Goal: Information Seeking & Learning: Learn about a topic

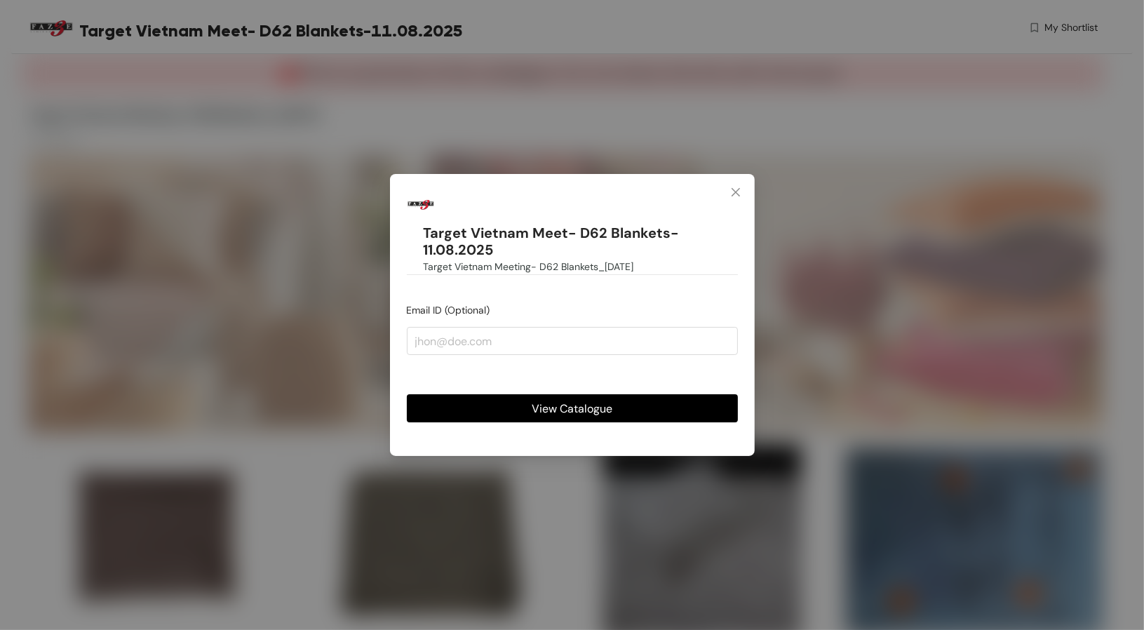
click at [508, 401] on button "View Catalogue" at bounding box center [572, 408] width 331 height 28
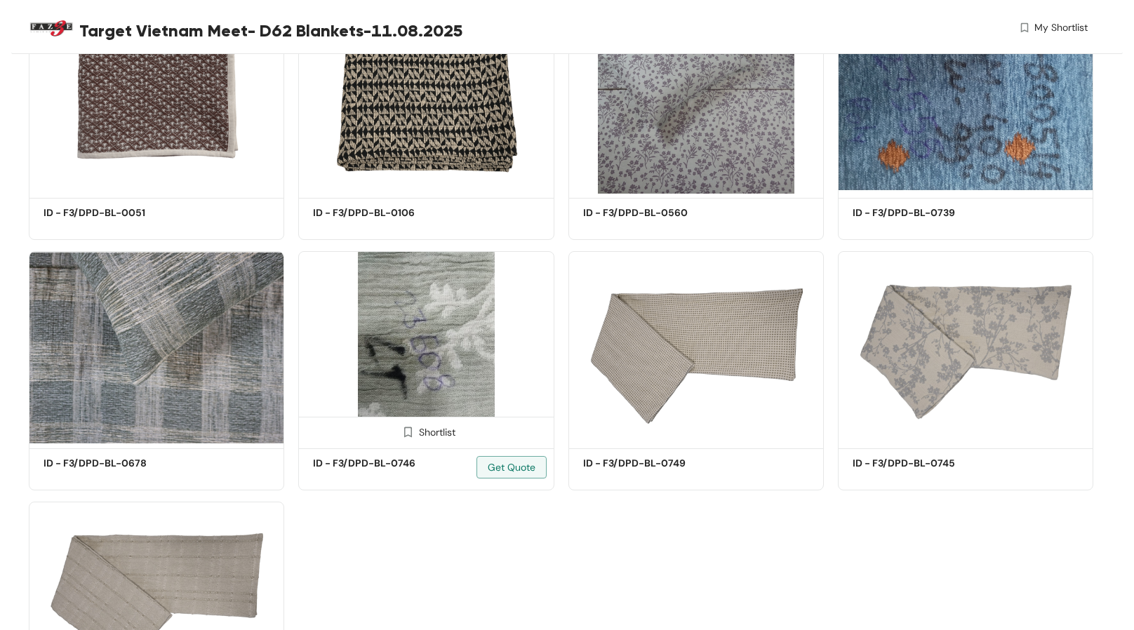
scroll to position [442, 0]
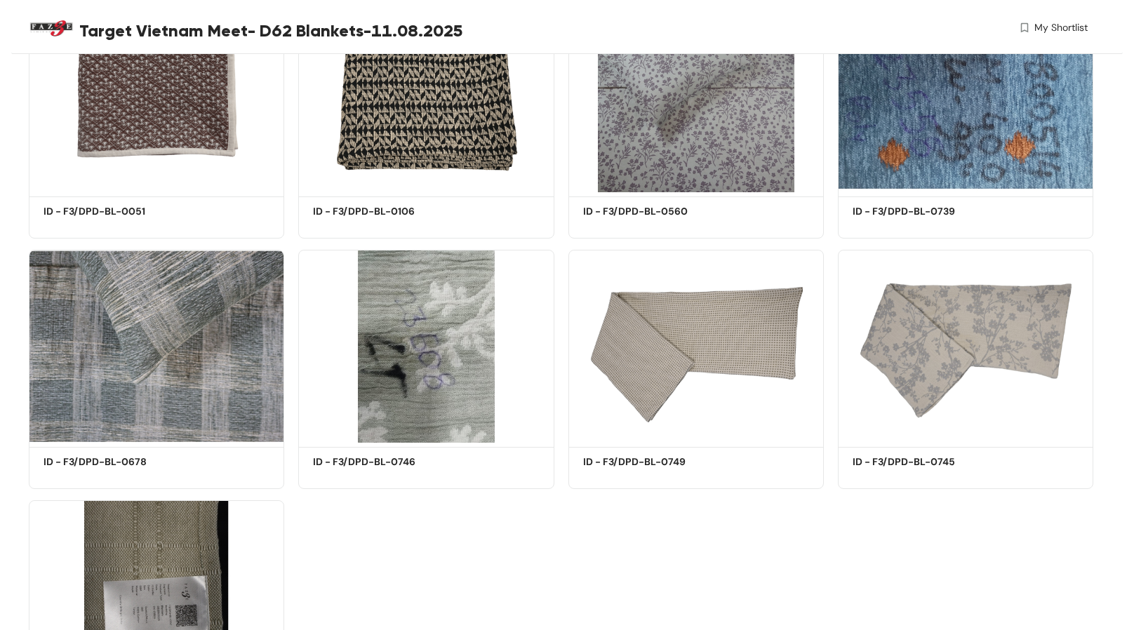
click at [163, 577] on img at bounding box center [156, 596] width 255 height 193
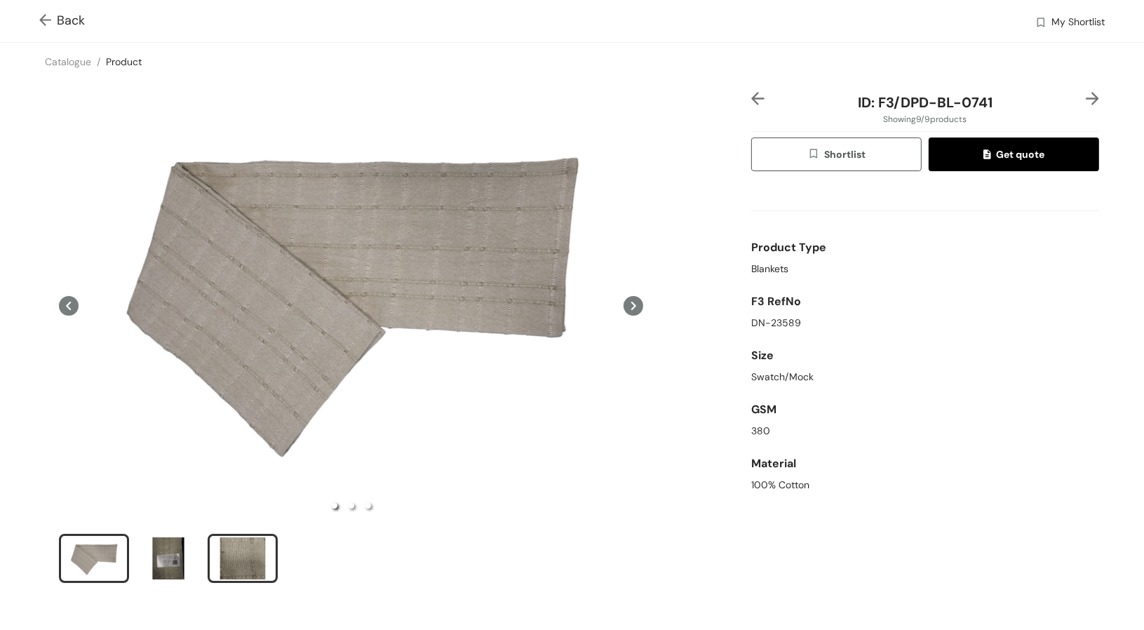
click at [235, 563] on div "slide item 3" at bounding box center [242, 558] width 63 height 42
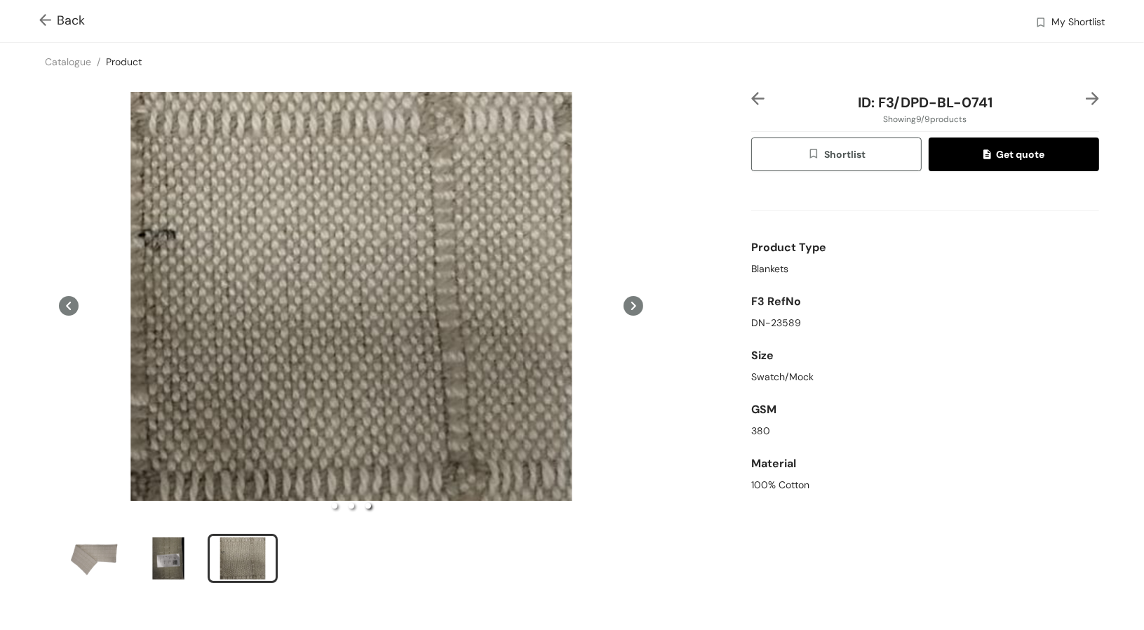
click at [40, 15] on img at bounding box center [48, 21] width 18 height 15
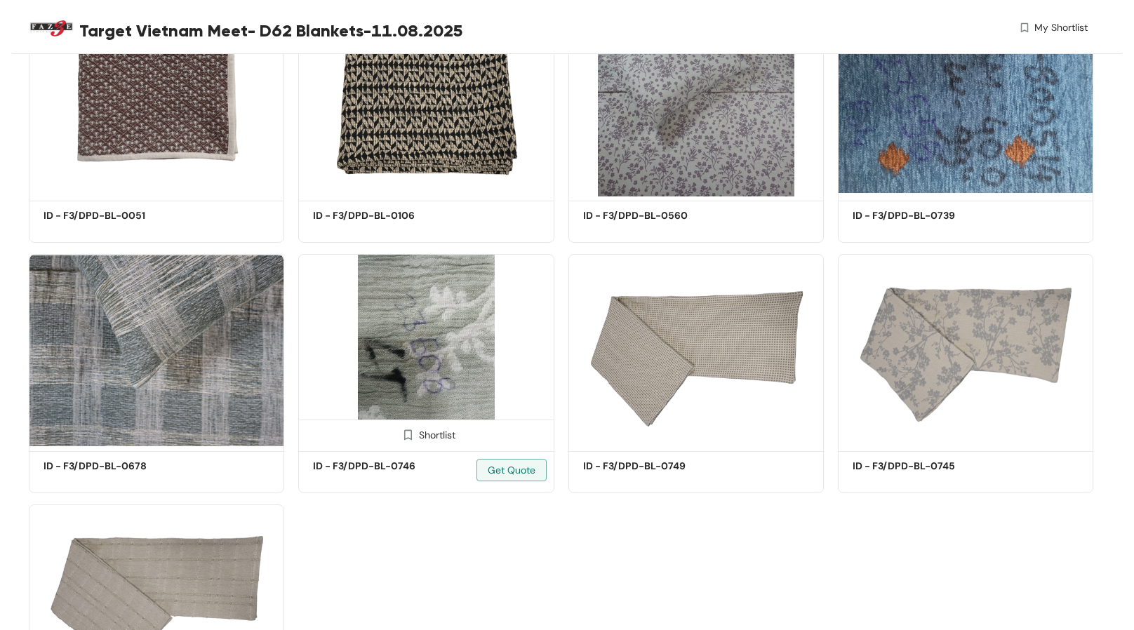
scroll to position [442, 0]
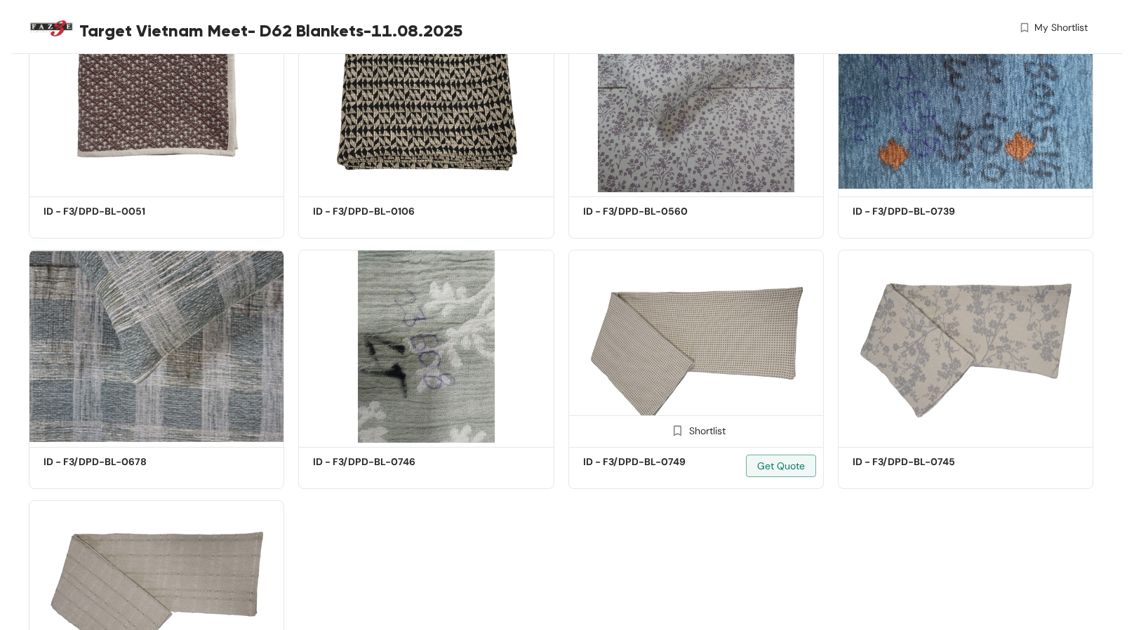
click at [740, 334] on img at bounding box center [695, 346] width 255 height 193
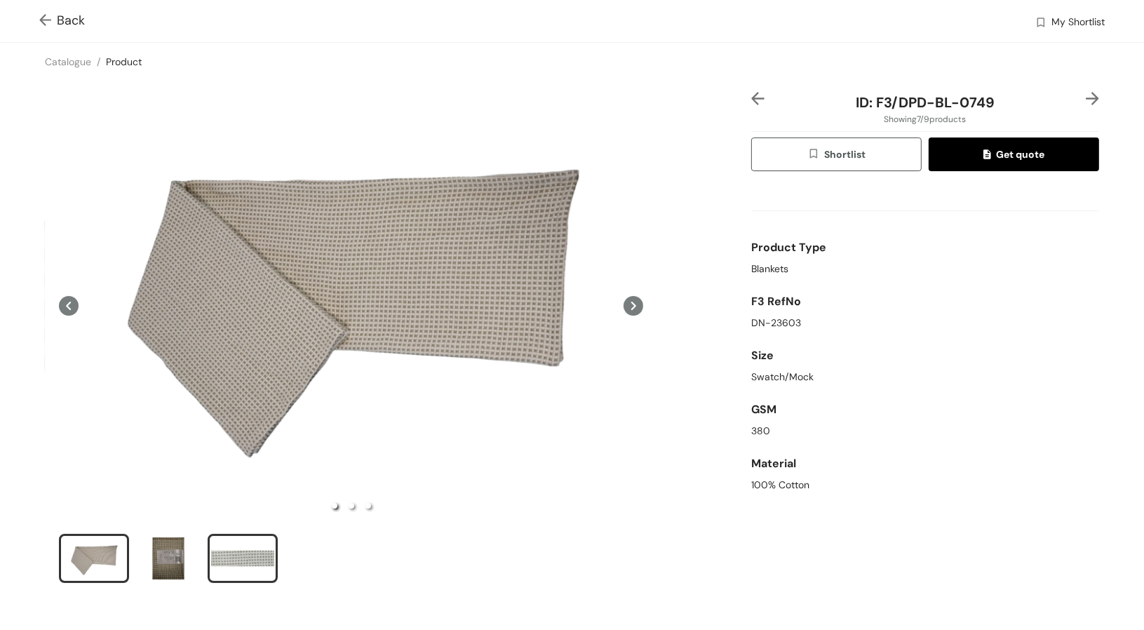
click at [255, 537] on div "slide item 3" at bounding box center [242, 558] width 63 height 42
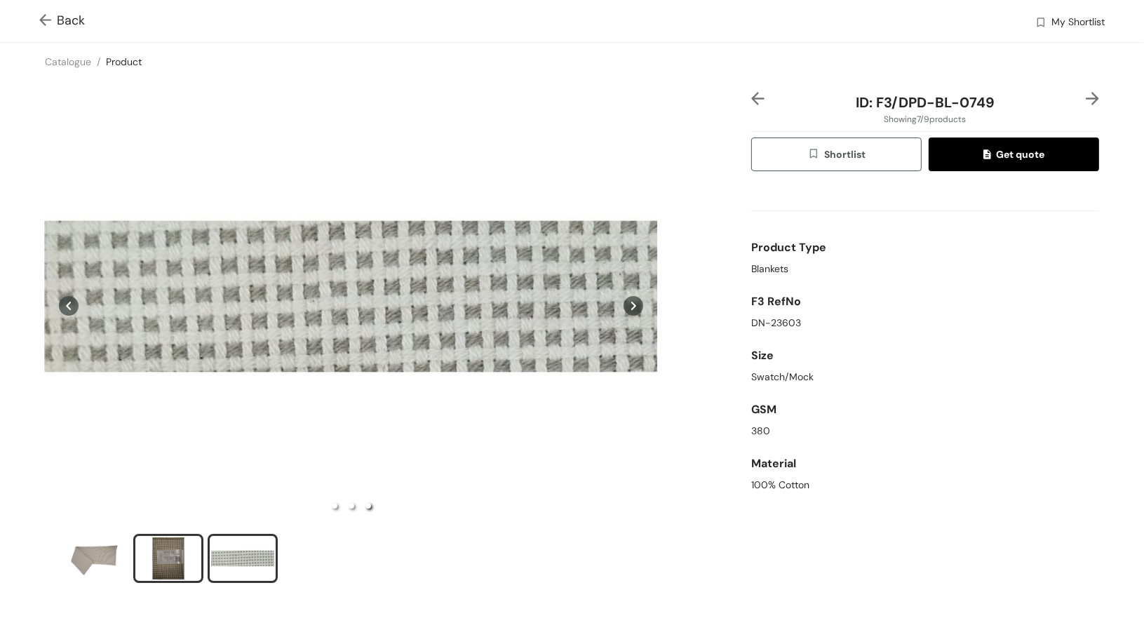
click at [171, 556] on div "slide item 2" at bounding box center [168, 558] width 63 height 42
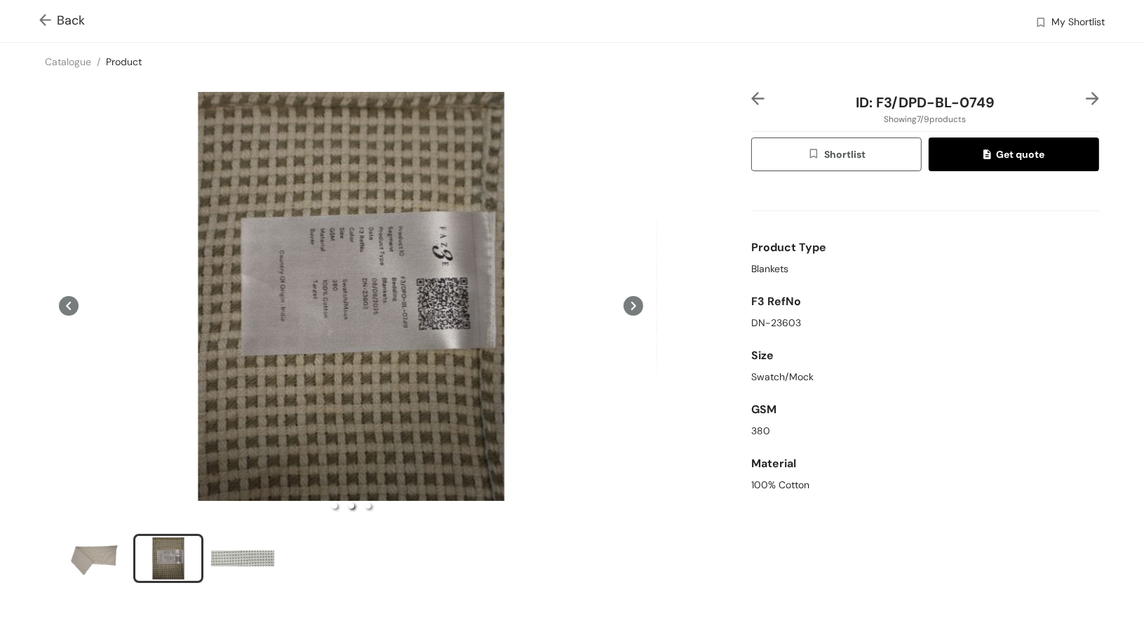
click at [42, 20] on img at bounding box center [48, 21] width 18 height 15
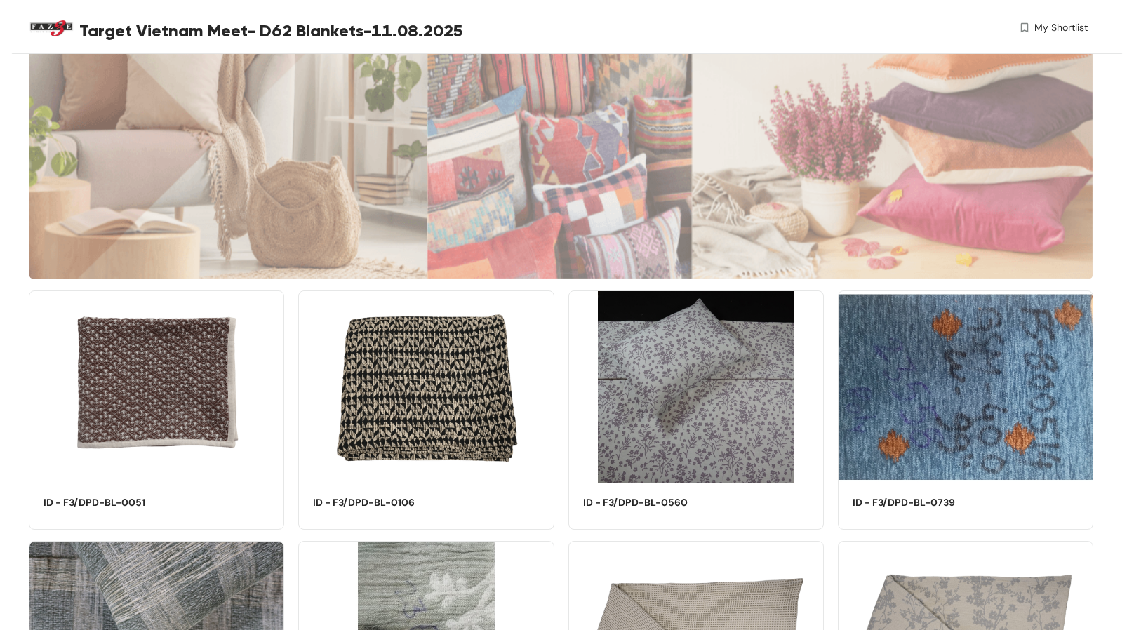
scroll to position [150, 0]
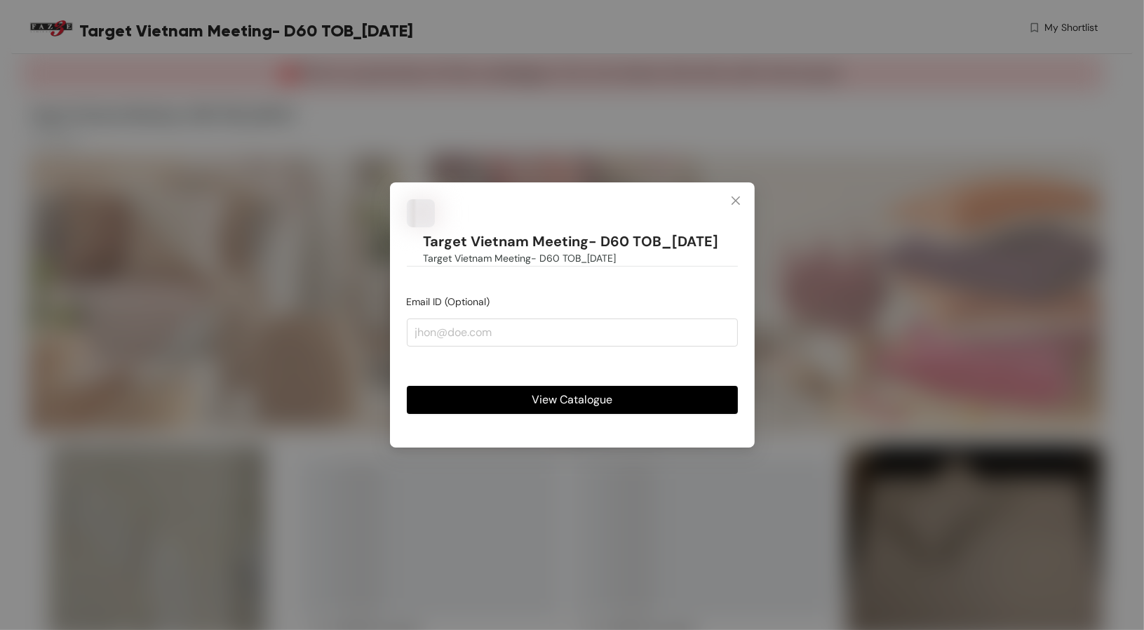
click at [500, 406] on button "View Catalogue" at bounding box center [572, 400] width 331 height 28
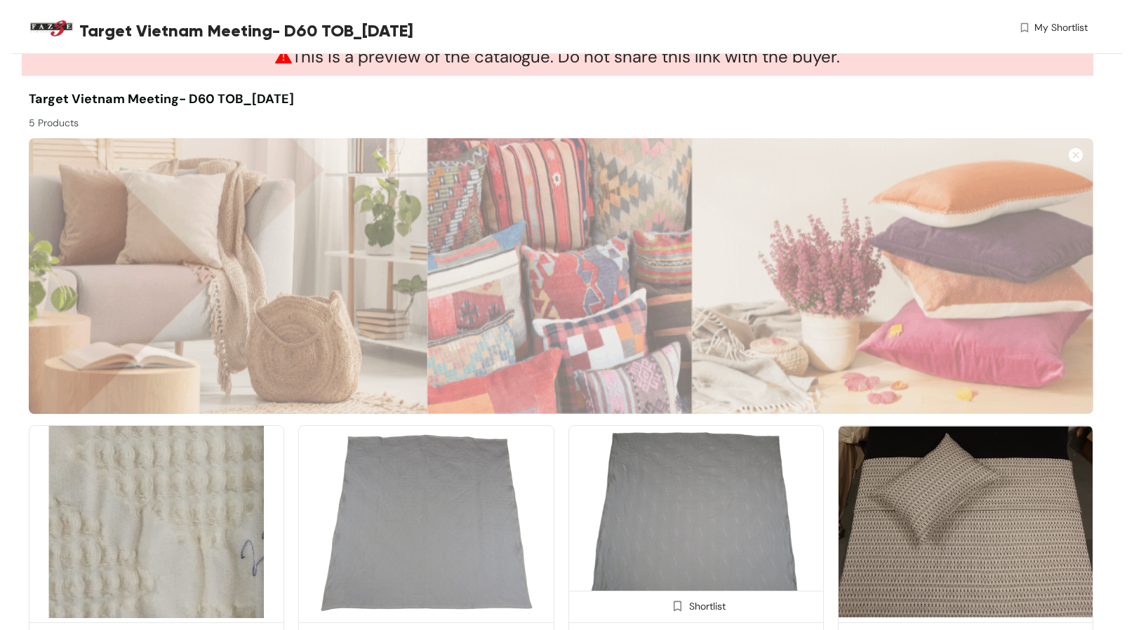
scroll to position [346, 0]
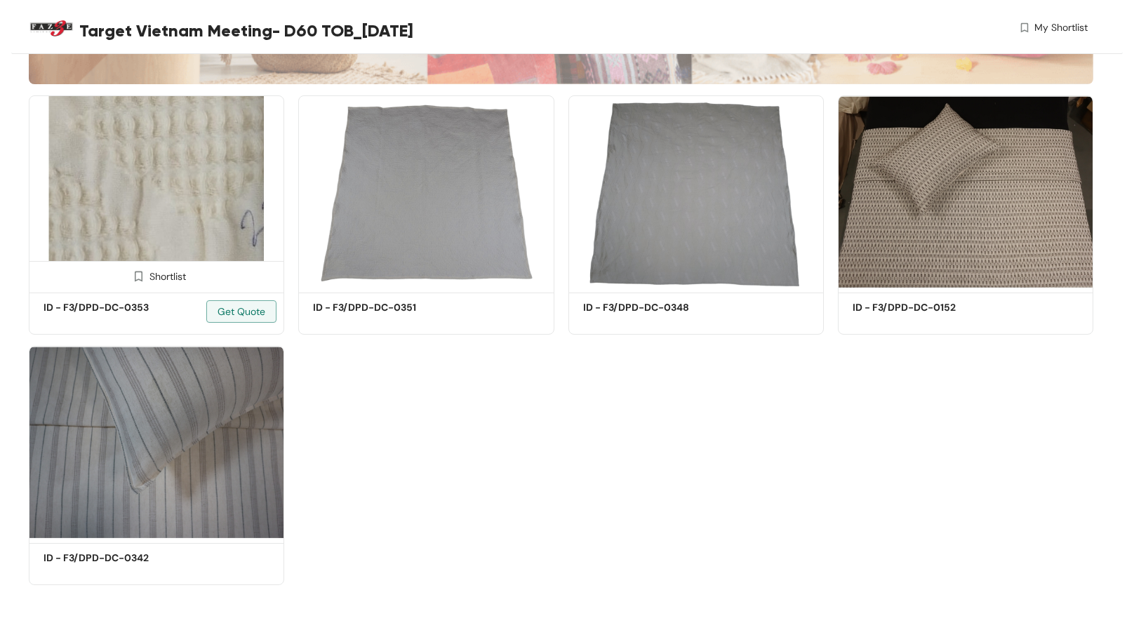
click at [185, 206] on img at bounding box center [156, 191] width 255 height 193
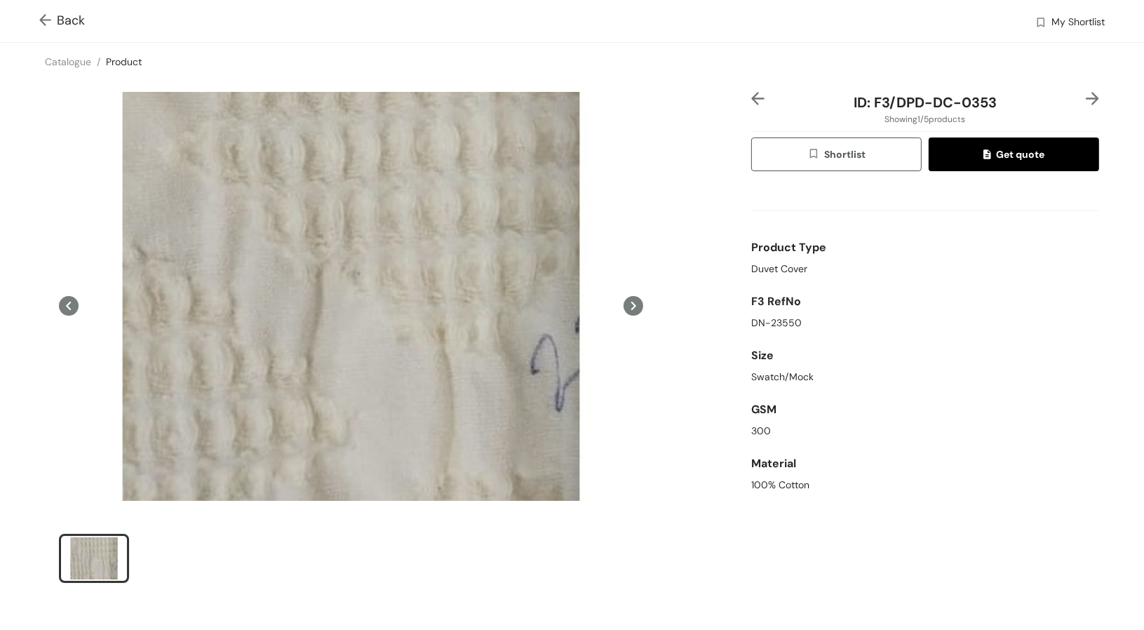
click at [46, 18] on img at bounding box center [48, 21] width 18 height 15
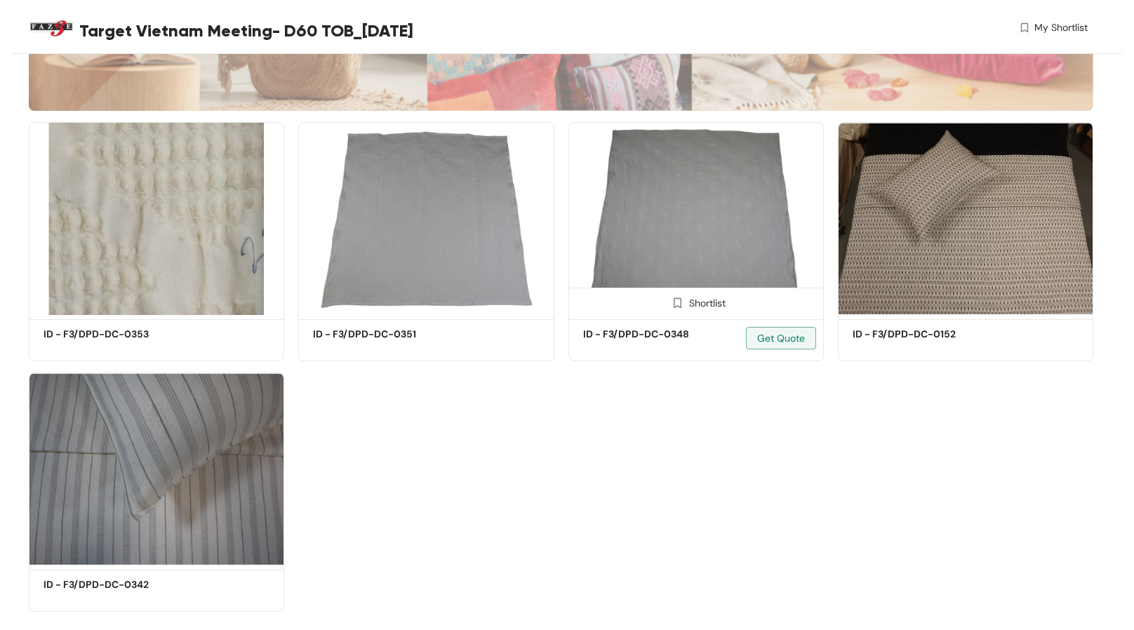
scroll to position [346, 0]
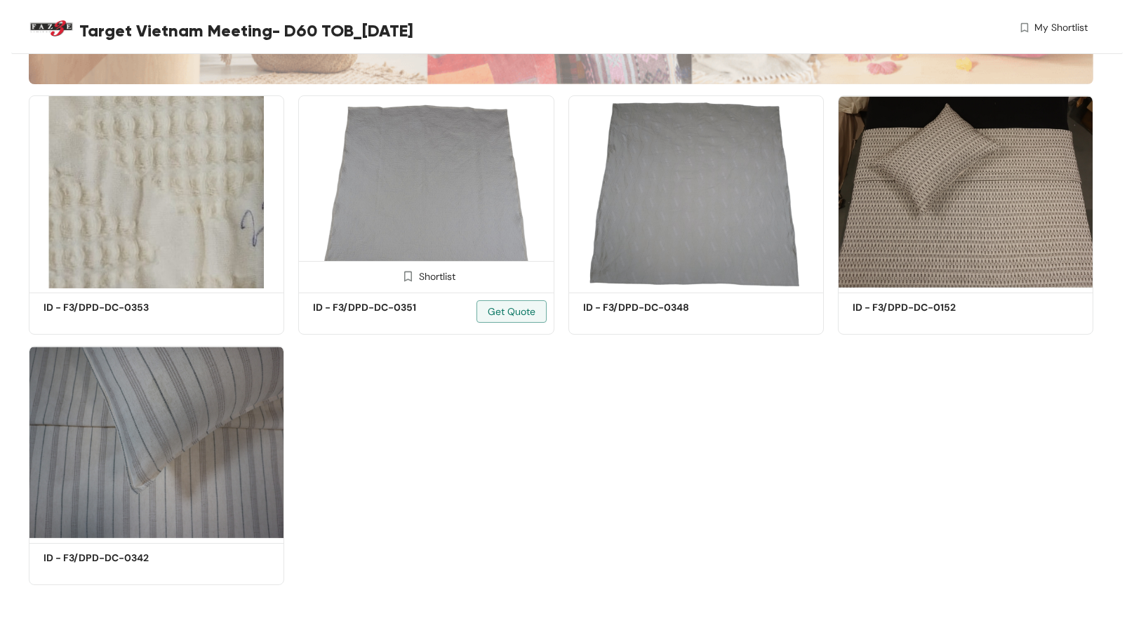
click at [366, 148] on img at bounding box center [425, 191] width 255 height 193
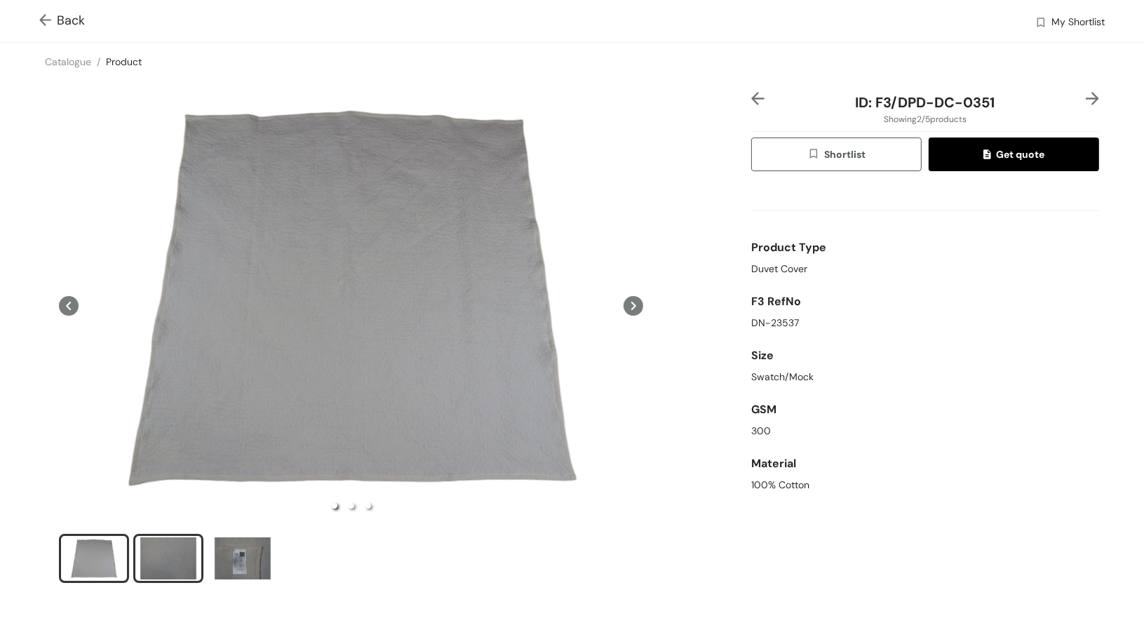
click at [182, 563] on div "slide item 2" at bounding box center [168, 558] width 63 height 42
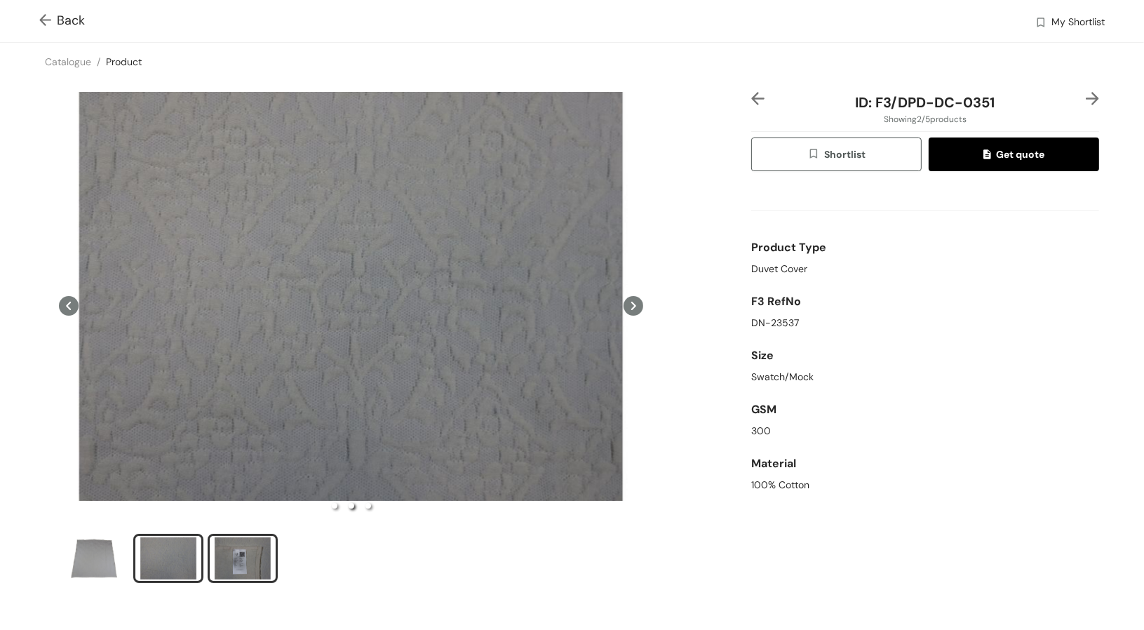
click at [235, 563] on div "slide item 3" at bounding box center [242, 558] width 63 height 42
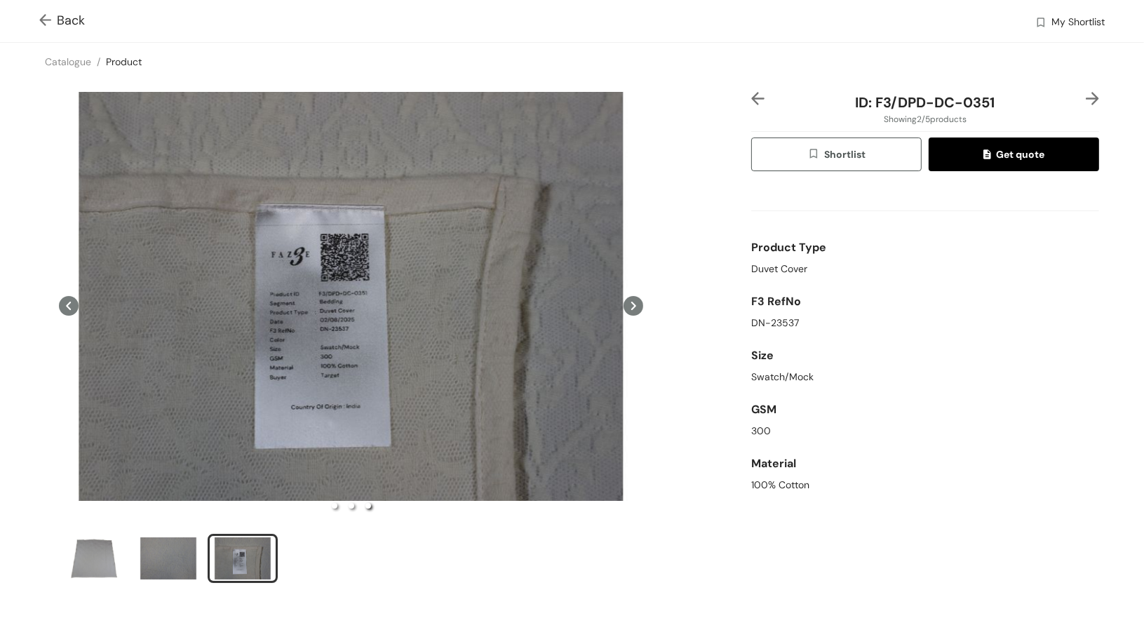
click at [42, 15] on img at bounding box center [48, 21] width 18 height 15
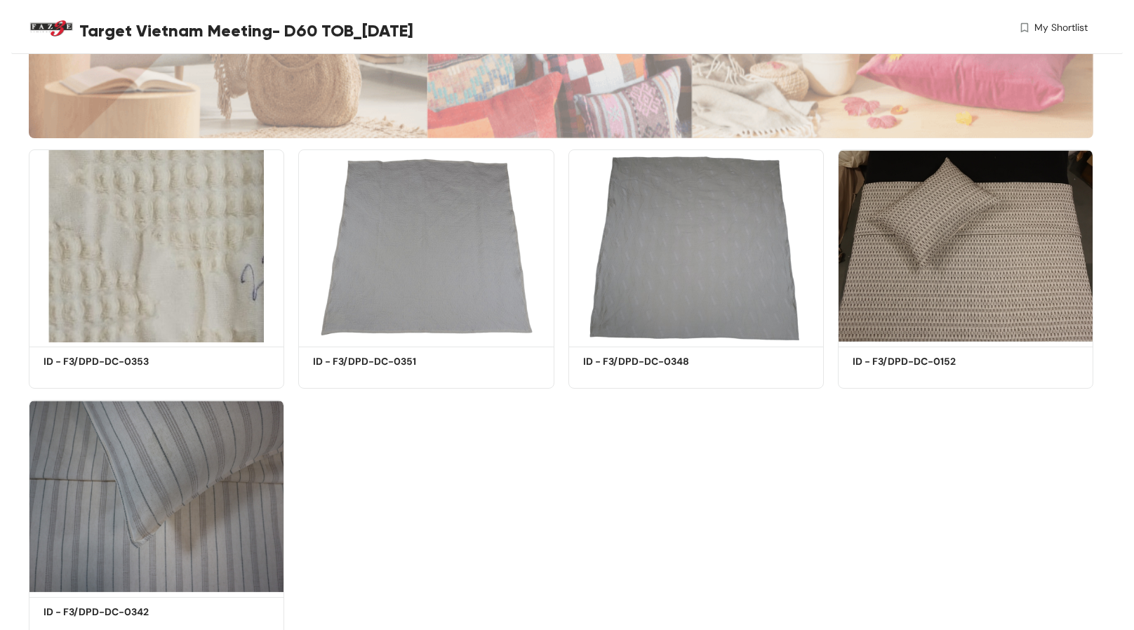
scroll to position [346, 0]
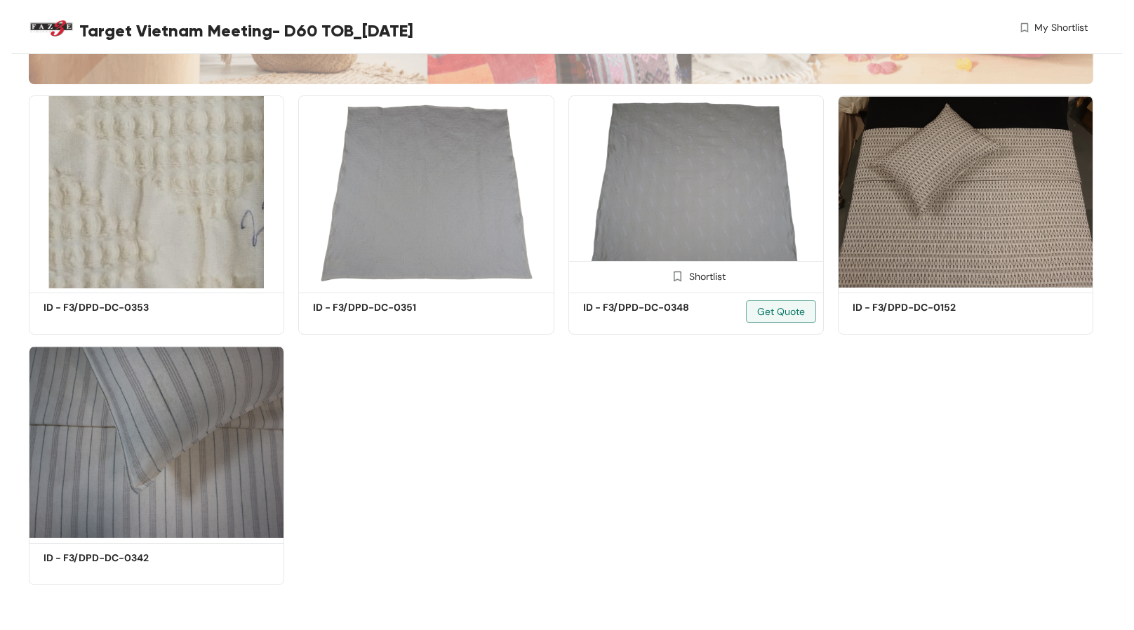
click at [692, 220] on img at bounding box center [695, 191] width 255 height 193
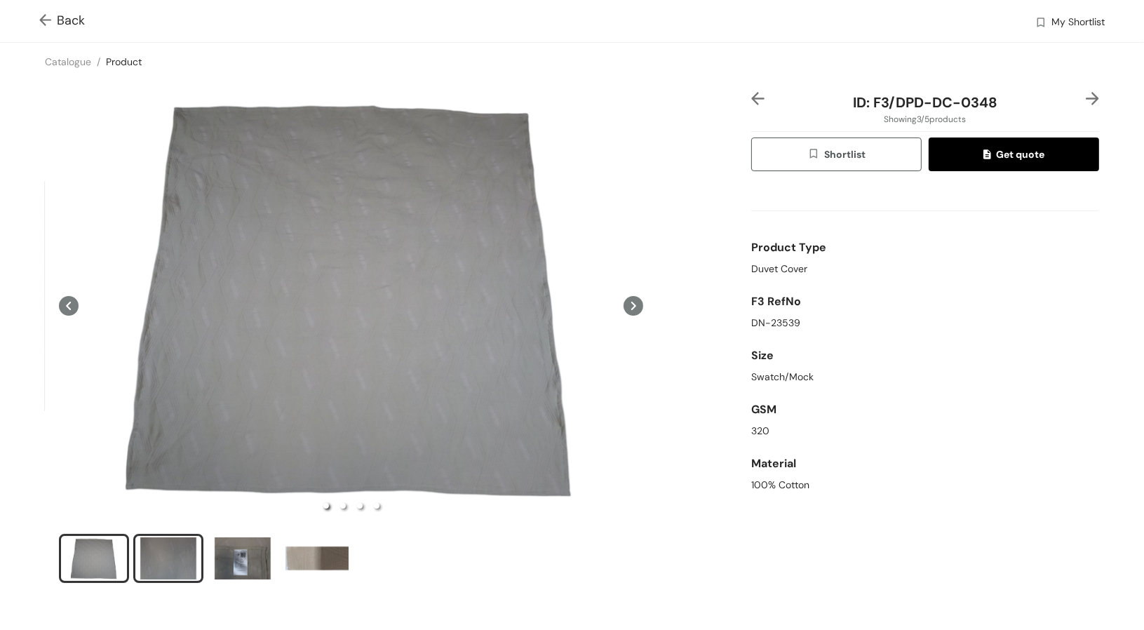
click at [163, 554] on div "slide item 2" at bounding box center [168, 558] width 63 height 42
